Goal: Information Seeking & Learning: Check status

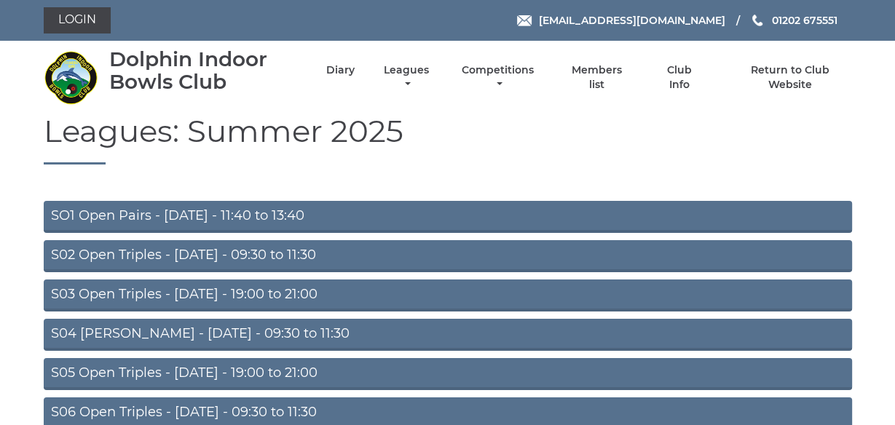
click at [202, 255] on link "S02 Open Triples - Tuesday - 09:30 to 11:30" at bounding box center [448, 256] width 808 height 32
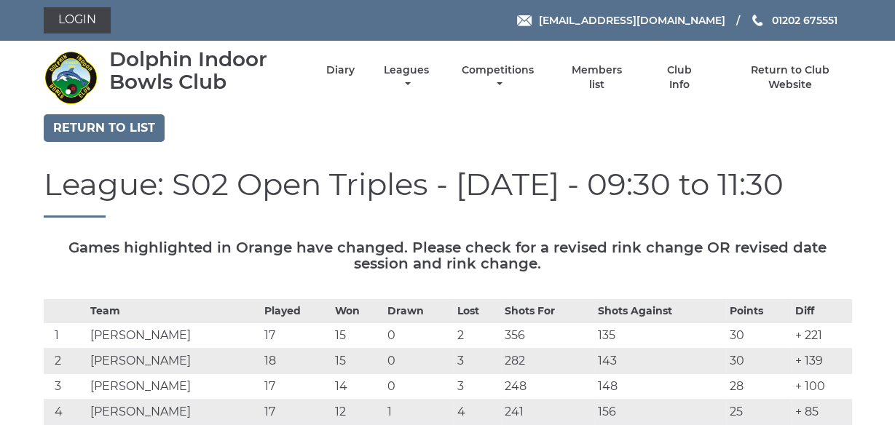
click at [844, 122] on div "Return to list" at bounding box center [448, 129] width 830 height 31
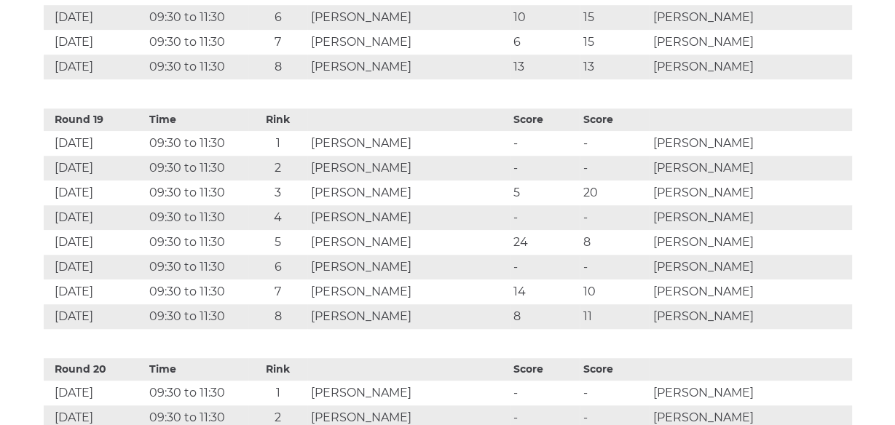
scroll to position [5264, 0]
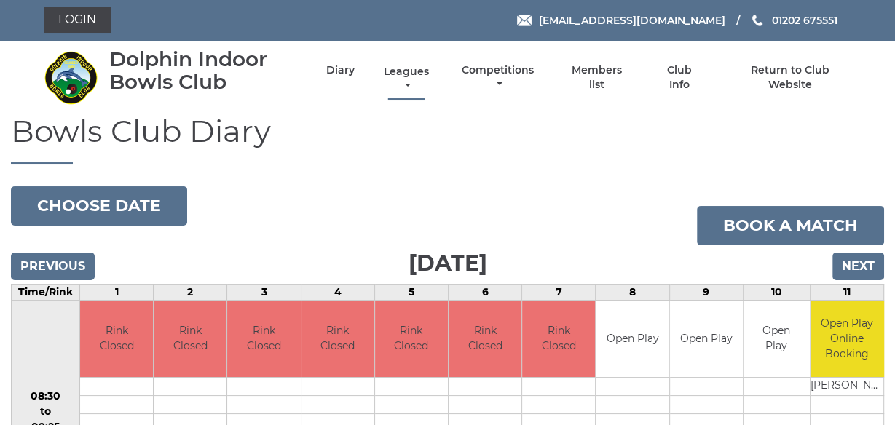
click at [400, 74] on link "Leagues" at bounding box center [406, 79] width 52 height 28
click at [601, 140] on h1 "Bowls Club Diary" at bounding box center [447, 139] width 873 height 50
click at [403, 65] on link "Leagues" at bounding box center [406, 79] width 52 height 28
click at [0, 0] on link "Club leagues - Summer 2025" at bounding box center [0, 0] width 0 height 0
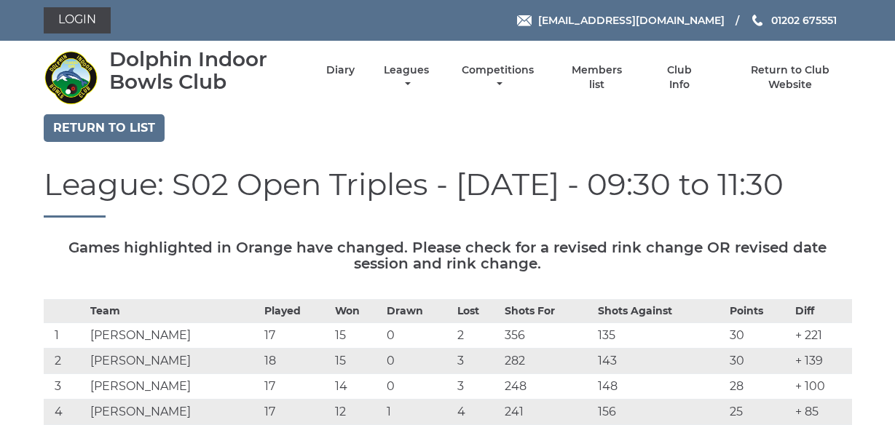
scroll to position [5259, 0]
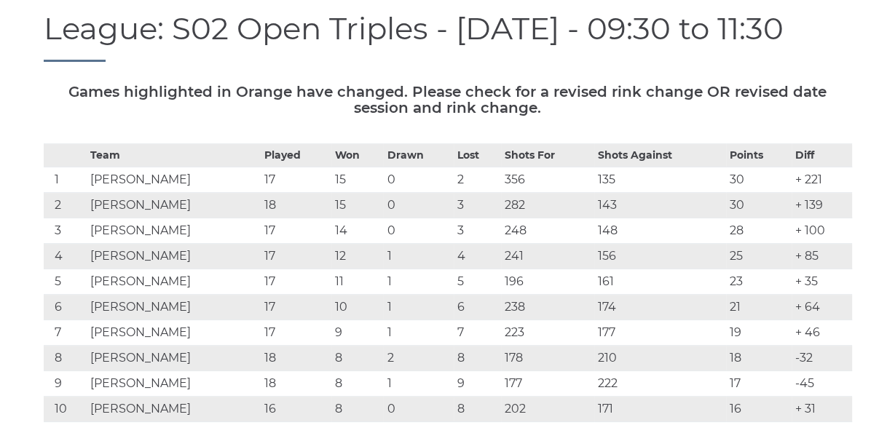
scroll to position [150, 0]
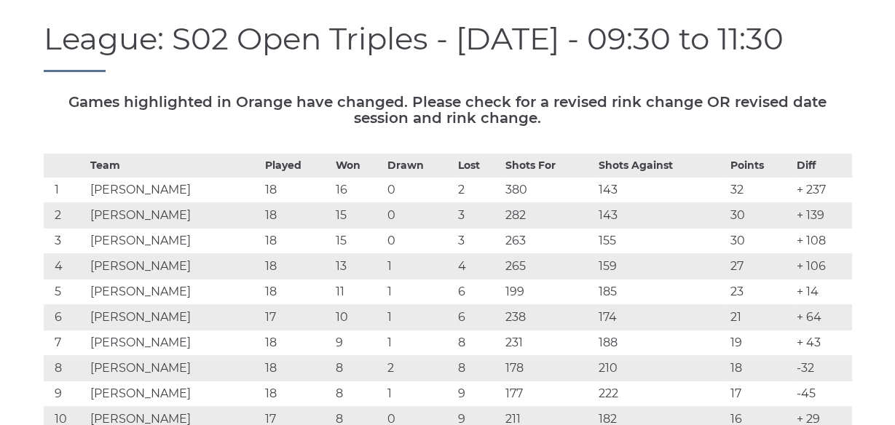
scroll to position [163, 0]
